Goal: Task Accomplishment & Management: Complete application form

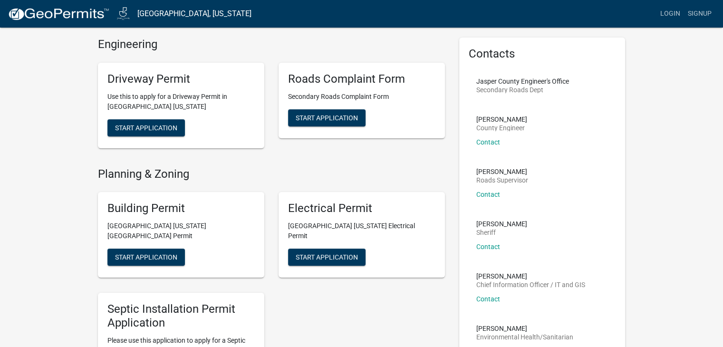
scroll to position [48, 0]
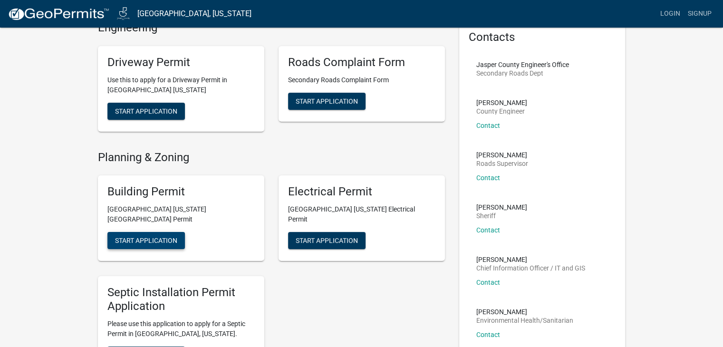
click at [156, 237] on span "Start Application" at bounding box center [146, 241] width 62 height 8
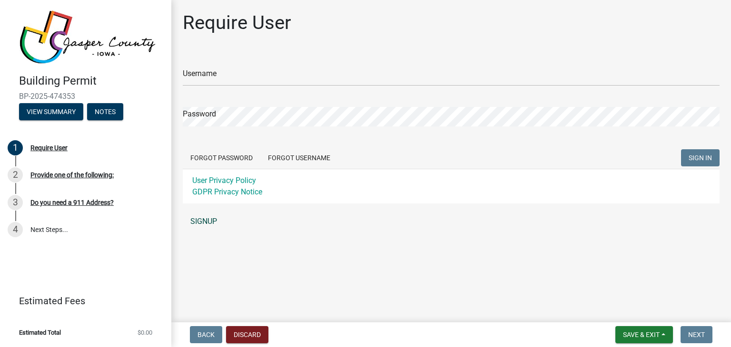
click at [204, 225] on link "SIGNUP" at bounding box center [451, 221] width 537 height 19
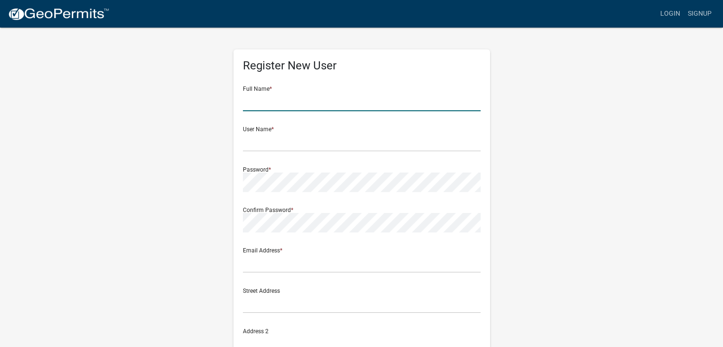
click at [277, 107] on input "text" at bounding box center [362, 102] width 238 height 20
type input "Dennis johnston"
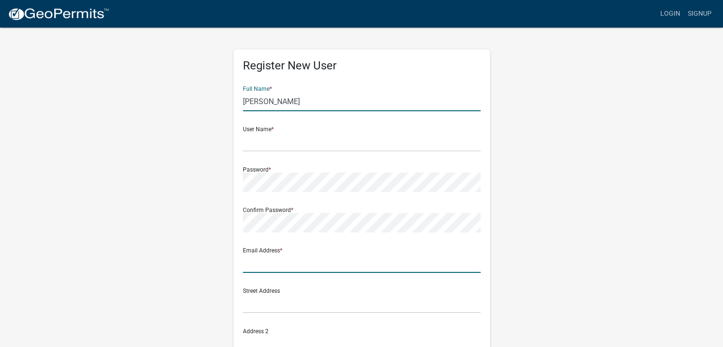
type input "dennisj@bisonbuilders.com"
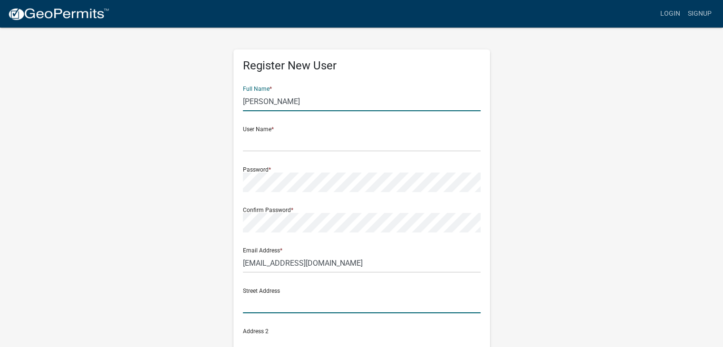
type input "10200 73rd Ave N Suite 126"
type input "Maple Grove"
type input "MN"
type input "55369"
type input "6124406000"
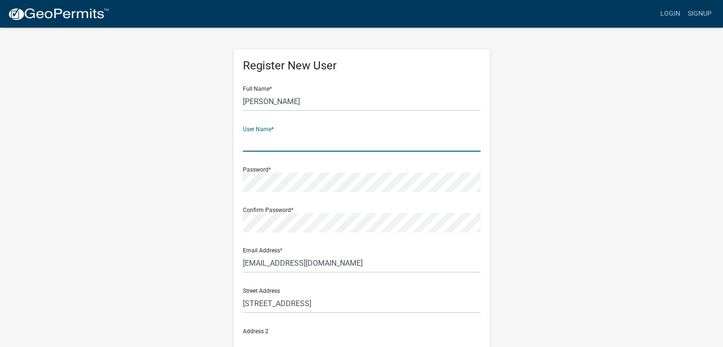
click at [274, 145] on input "text" at bounding box center [362, 142] width 238 height 20
type input "D"
type input "[PERSON_NAME][EMAIL_ADDRESS][PERSON_NAME][DOMAIN_NAME]"
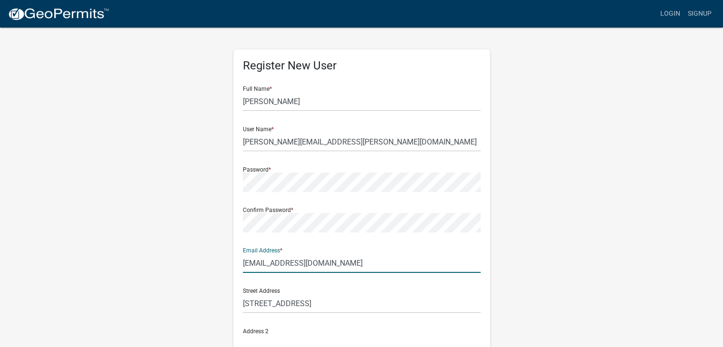
drag, startPoint x: 267, startPoint y: 263, endPoint x: 214, endPoint y: 268, distance: 53.5
click at [216, 268] on div "Register New User Full Name * Dennis johnston User Name * Brandon.graham@bisonb…" at bounding box center [362, 281] width 542 height 509
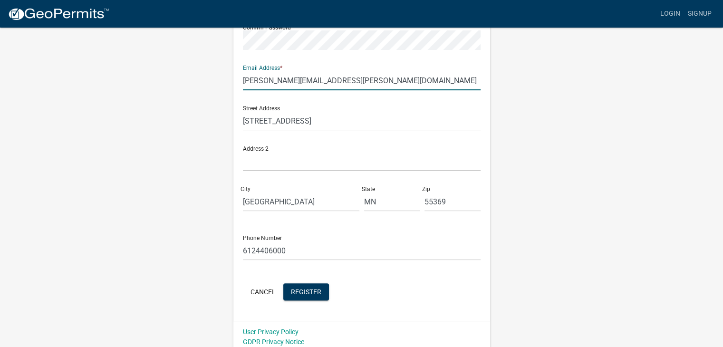
scroll to position [188, 0]
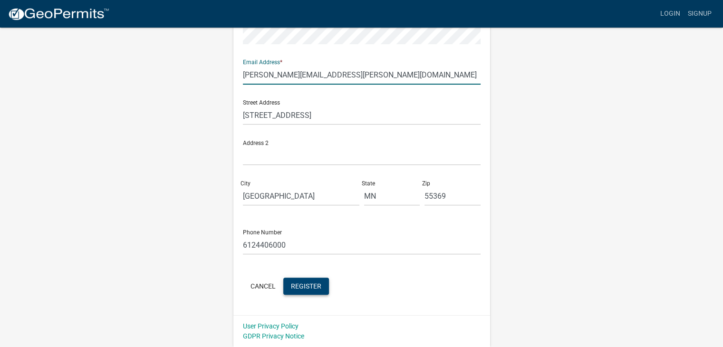
type input "[PERSON_NAME][EMAIL_ADDRESS][PERSON_NAME][DOMAIN_NAME]"
click at [310, 284] on span "Register" at bounding box center [306, 286] width 30 height 8
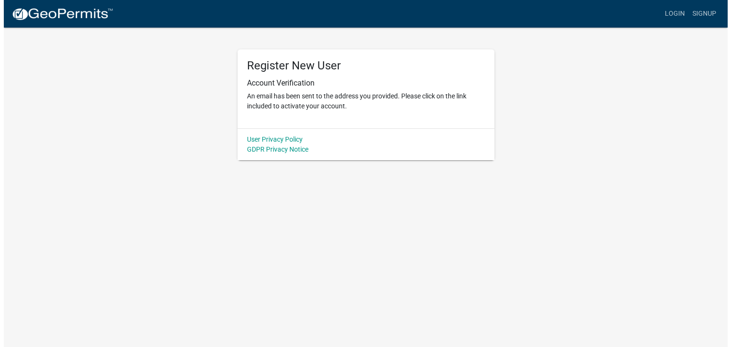
scroll to position [0, 0]
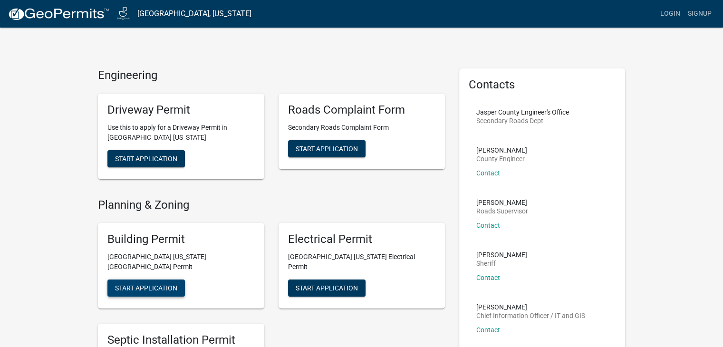
click at [149, 284] on span "Start Application" at bounding box center [146, 288] width 62 height 8
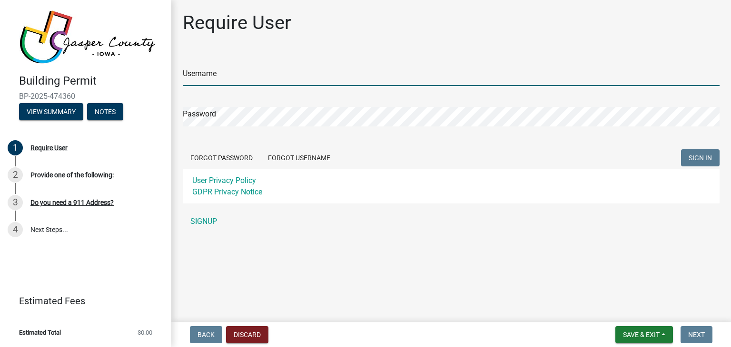
type input "[PERSON_NAME][EMAIL_ADDRESS][PERSON_NAME][DOMAIN_NAME]"
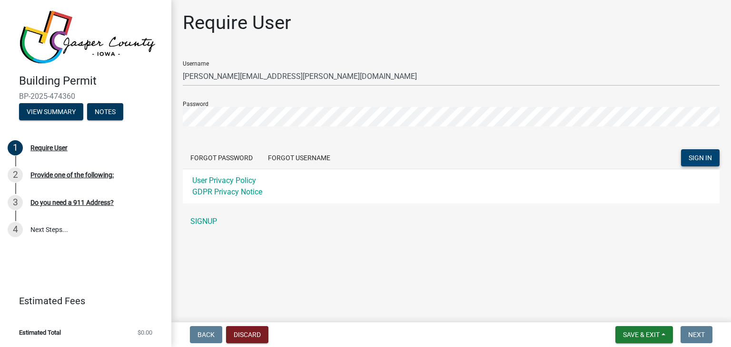
click at [693, 153] on button "SIGN IN" at bounding box center [700, 157] width 39 height 17
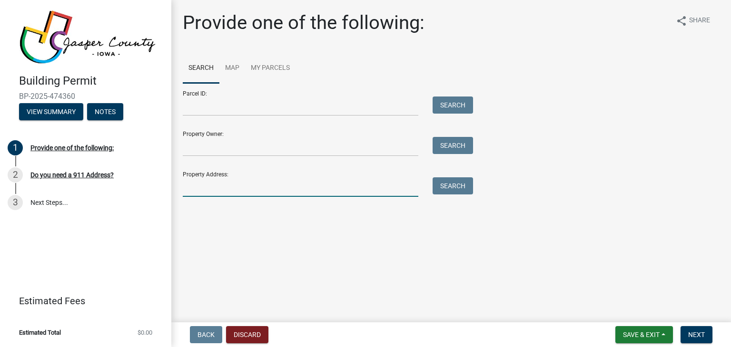
click at [204, 189] on input "Property Address:" at bounding box center [300, 187] width 235 height 20
paste input "[STREET_ADDRESS]"
type input "[STREET_ADDRESS]"
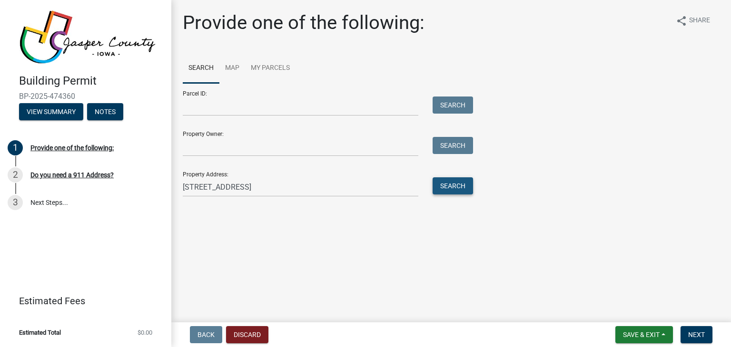
click at [454, 184] on button "Search" at bounding box center [452, 185] width 40 height 17
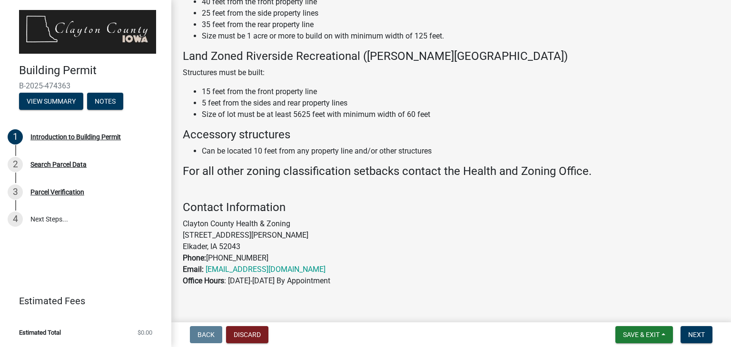
scroll to position [596, 0]
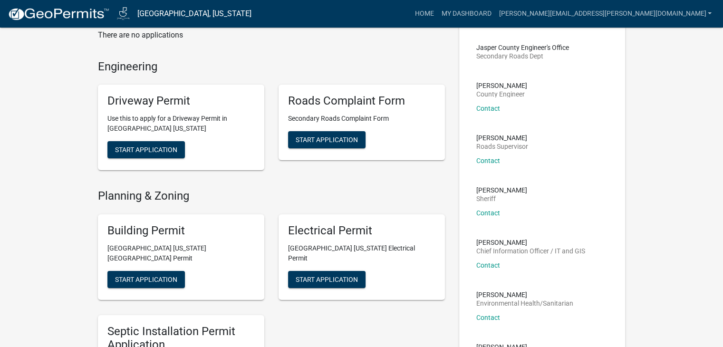
scroll to position [143, 0]
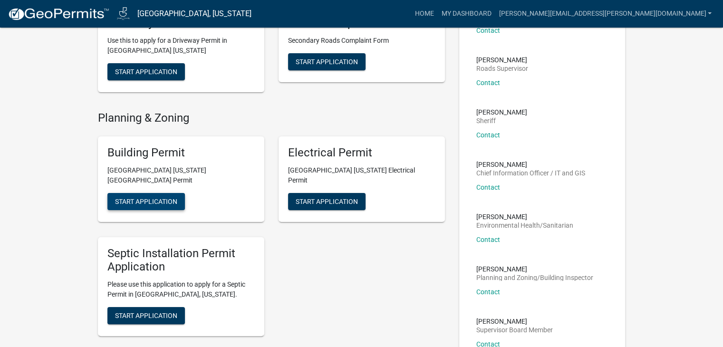
click at [150, 197] on span "Start Application" at bounding box center [146, 201] width 62 height 8
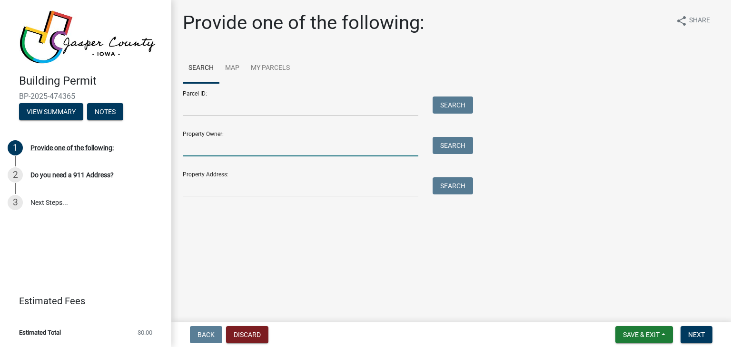
click at [204, 147] on input "Property Owner:" at bounding box center [300, 147] width 235 height 20
click at [193, 189] on input "Property Address:" at bounding box center [300, 187] width 235 height 20
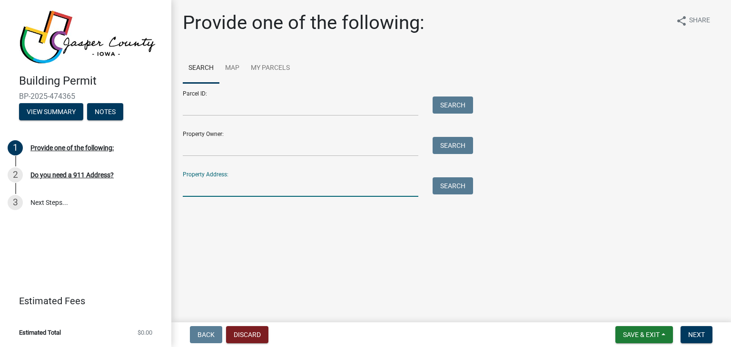
paste input "[STREET_ADDRESS]"
type input "210 2nd Ave"
click at [452, 185] on button "Search" at bounding box center [452, 185] width 40 height 17
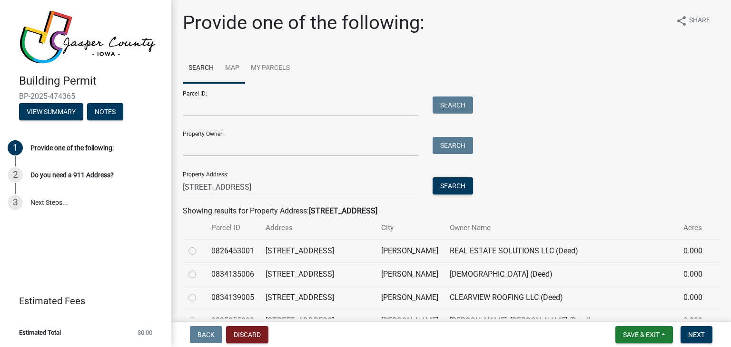
click at [239, 62] on link "Map" at bounding box center [232, 68] width 26 height 30
